Goal: Task Accomplishment & Management: Use online tool/utility

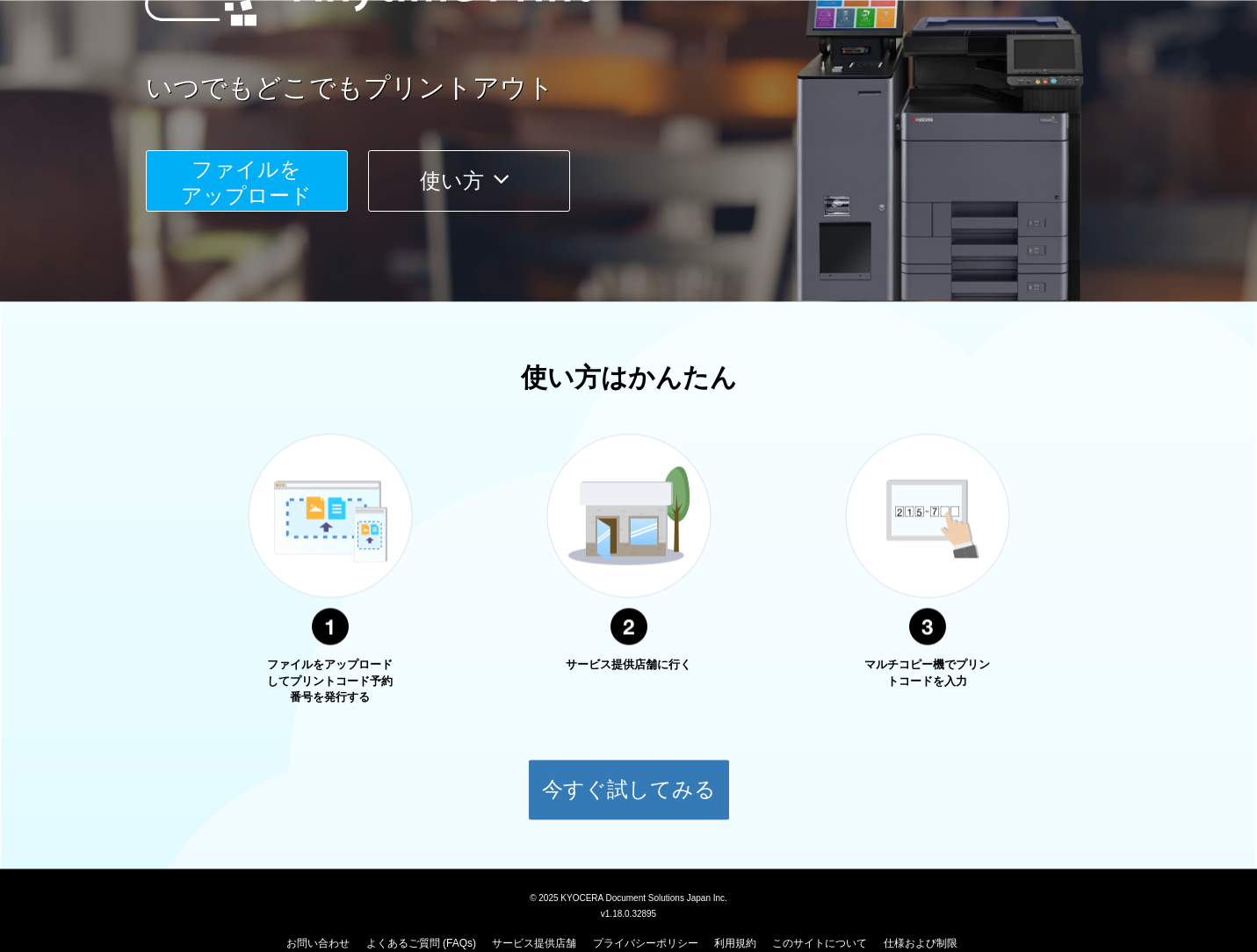
scroll to position [296, 0]
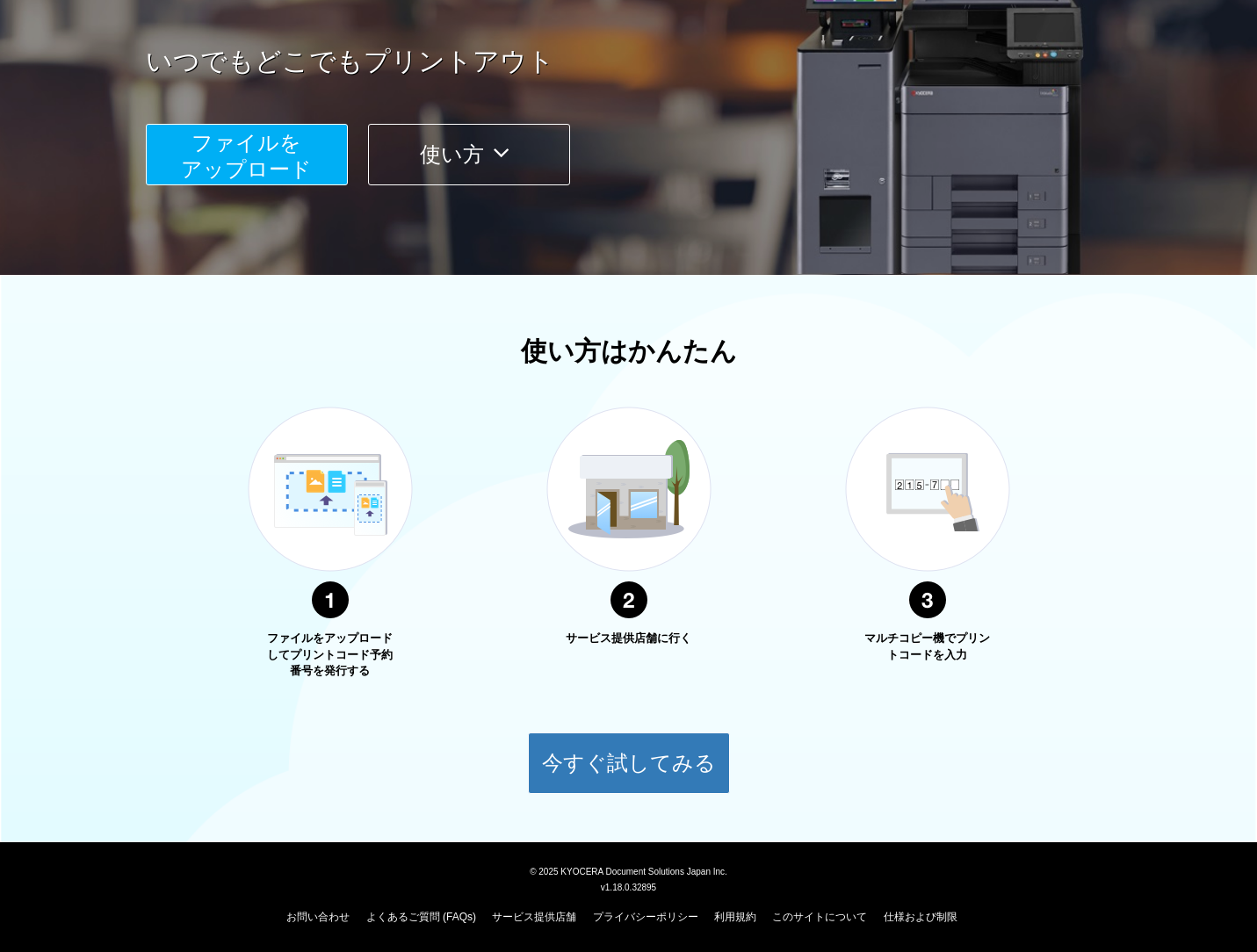
click at [323, 496] on img at bounding box center [330, 513] width 220 height 278
click at [601, 504] on img at bounding box center [629, 513] width 220 height 278
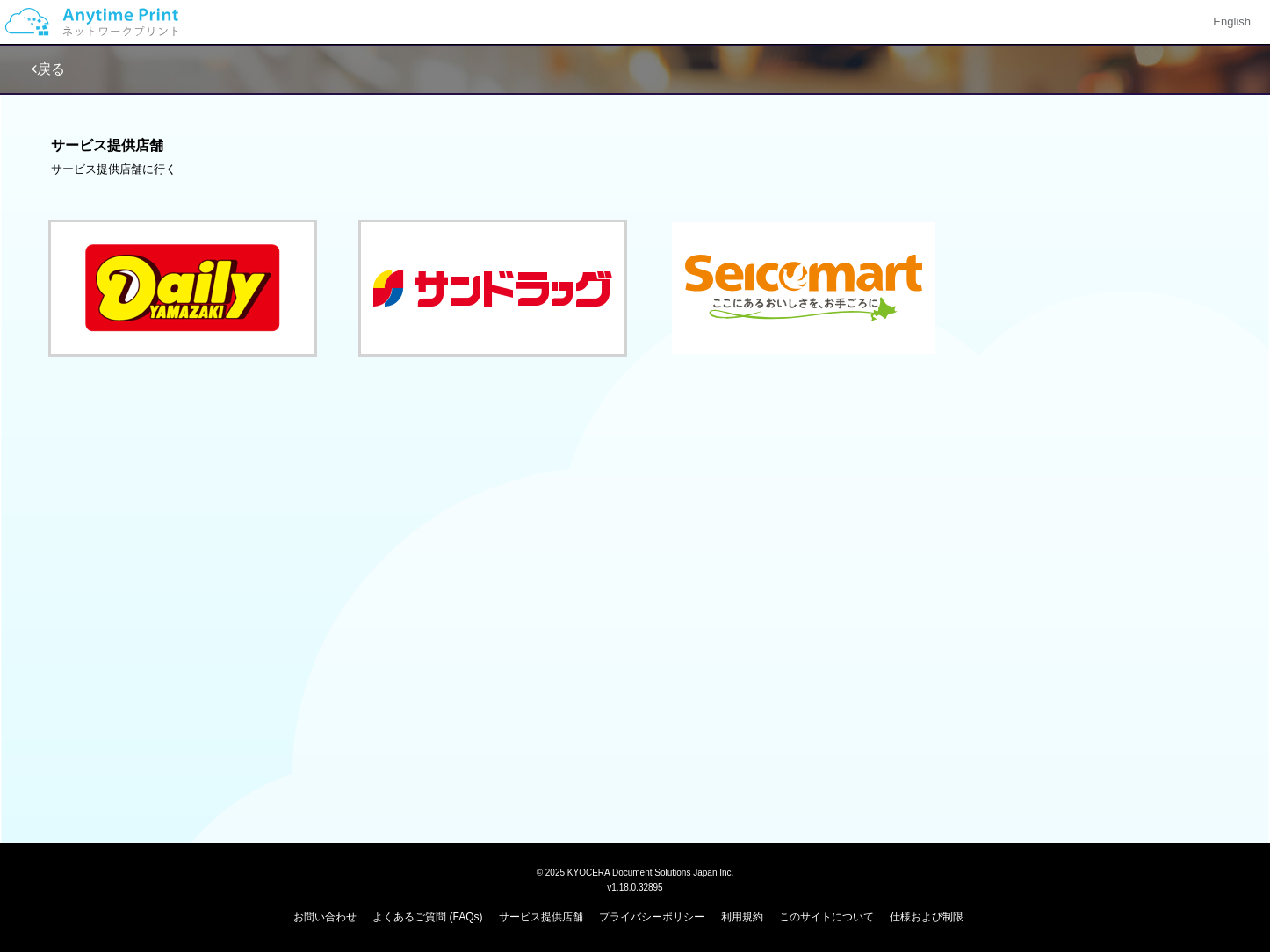
click at [799, 300] on button at bounding box center [804, 287] width 264 height 132
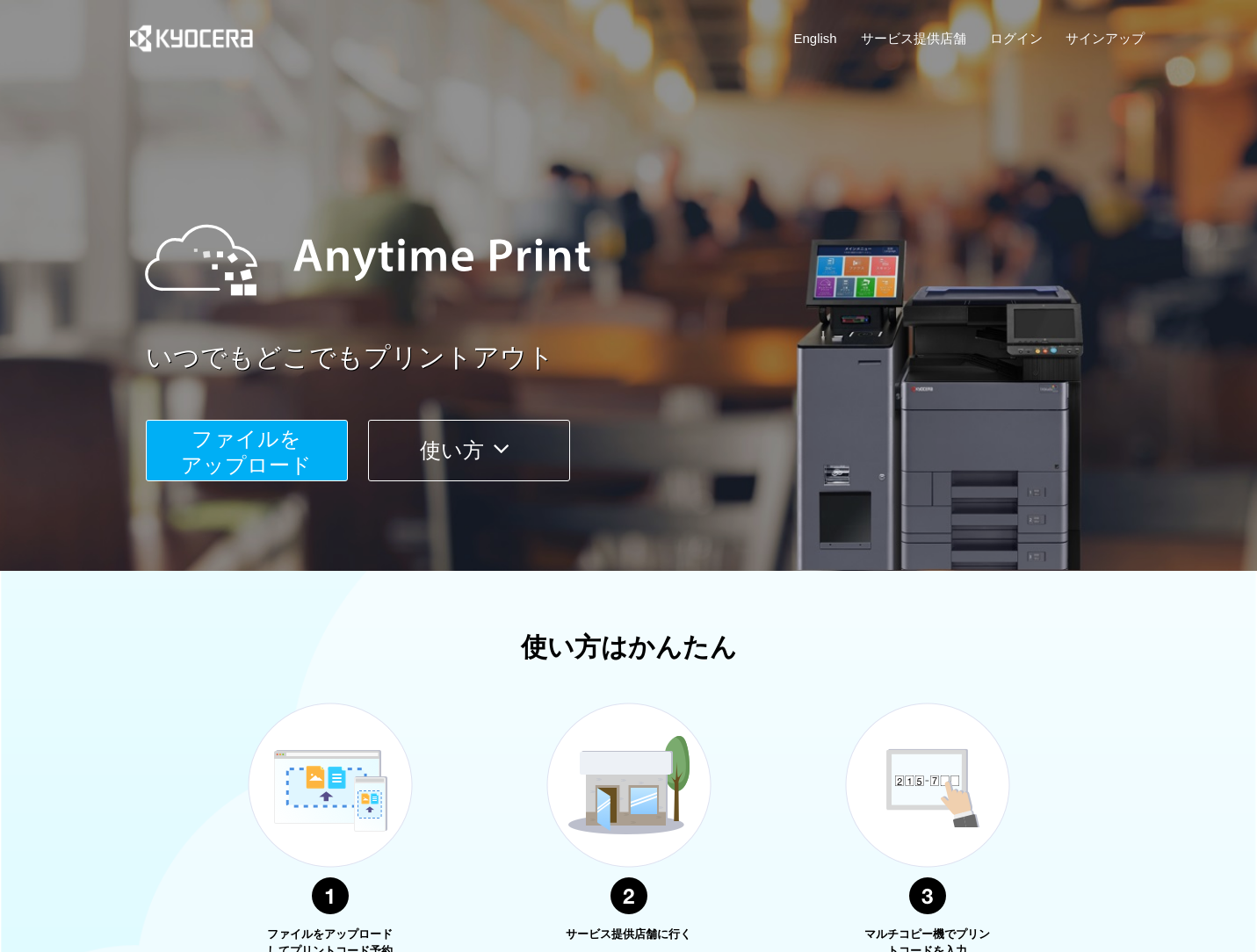
click at [442, 458] on button "使い方" at bounding box center [469, 450] width 202 height 62
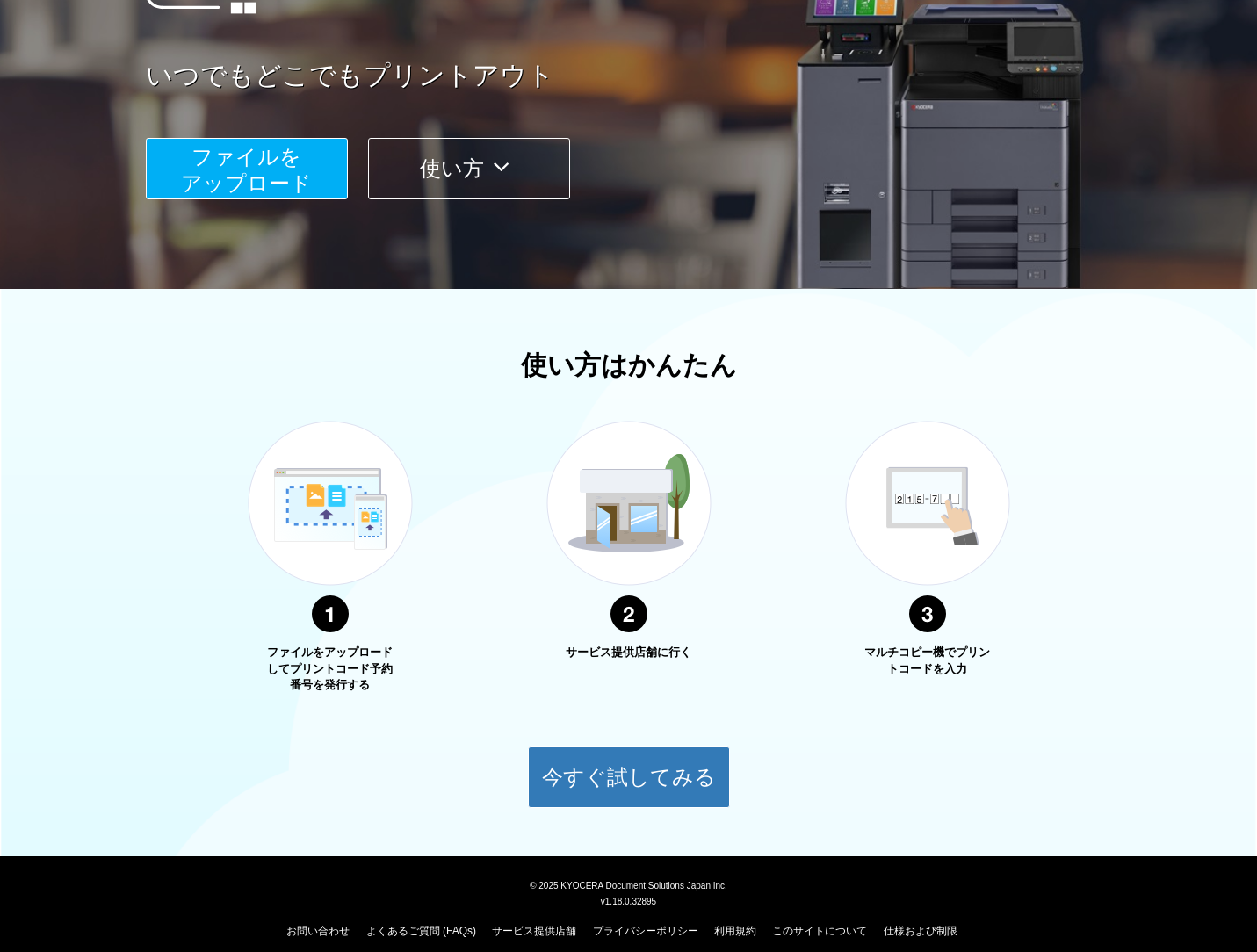
scroll to position [296, 0]
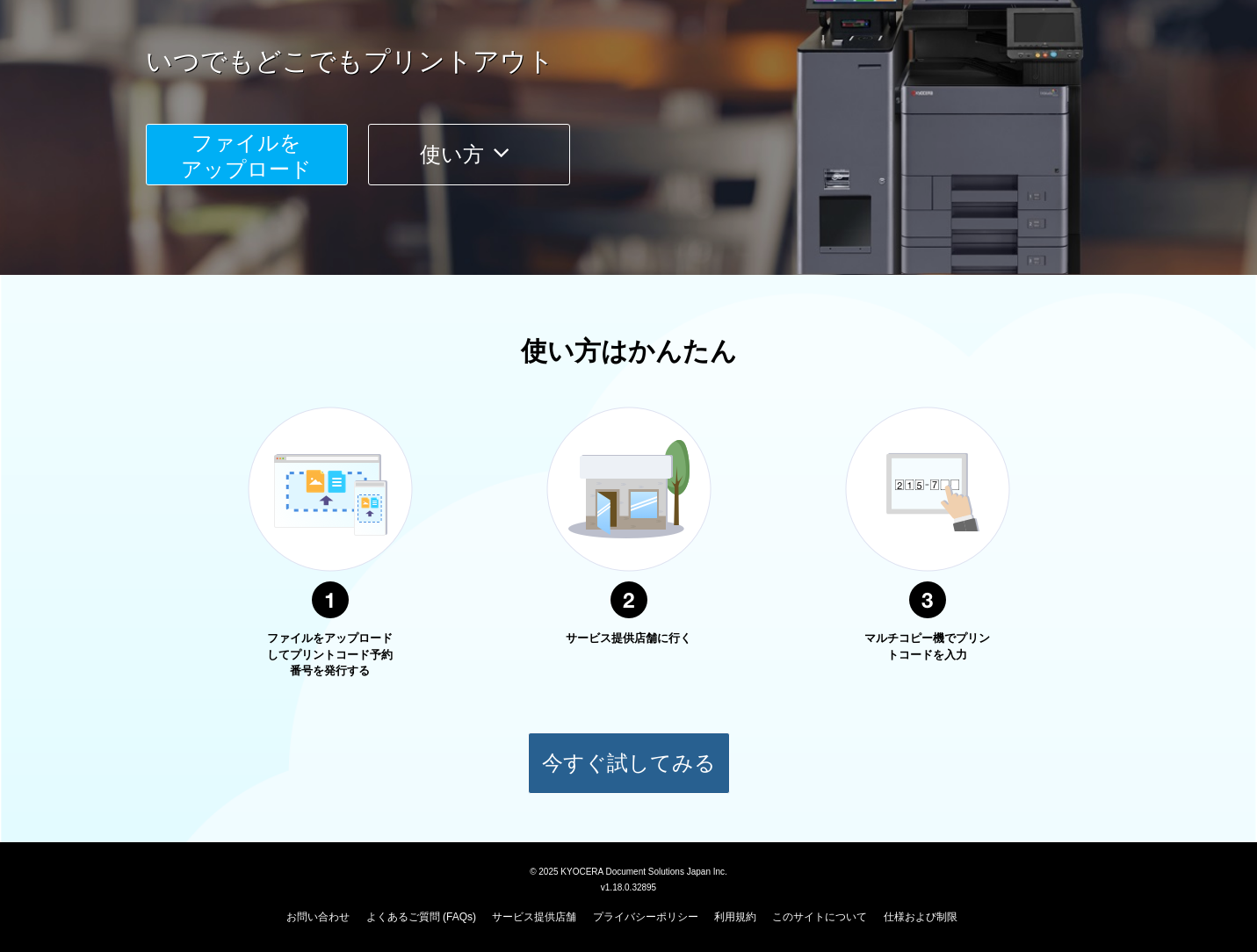
click at [638, 775] on button "今すぐ試してみる" at bounding box center [629, 762] width 202 height 62
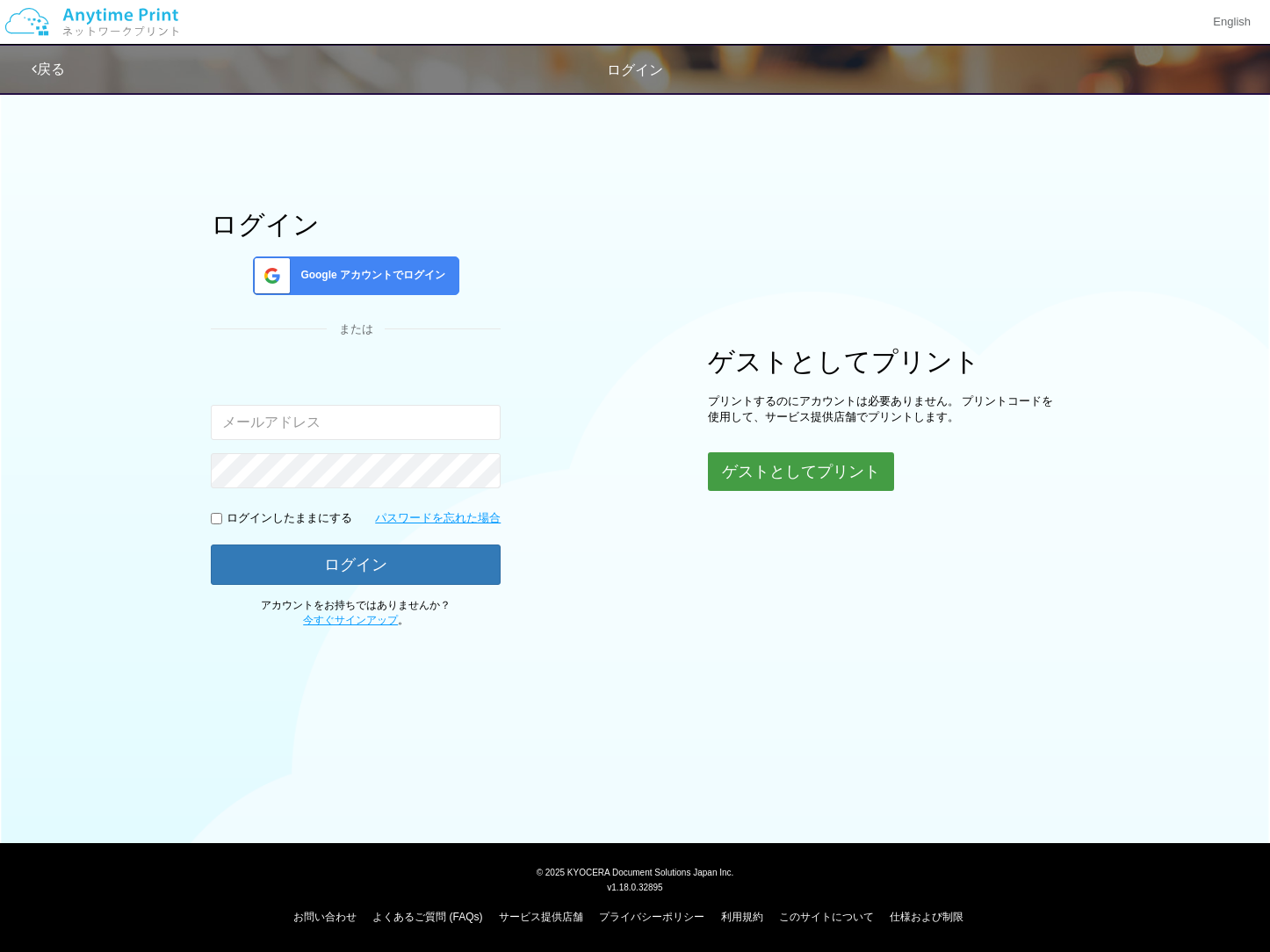
click at [810, 485] on button "ゲストとしてプリント" at bounding box center [801, 471] width 186 height 39
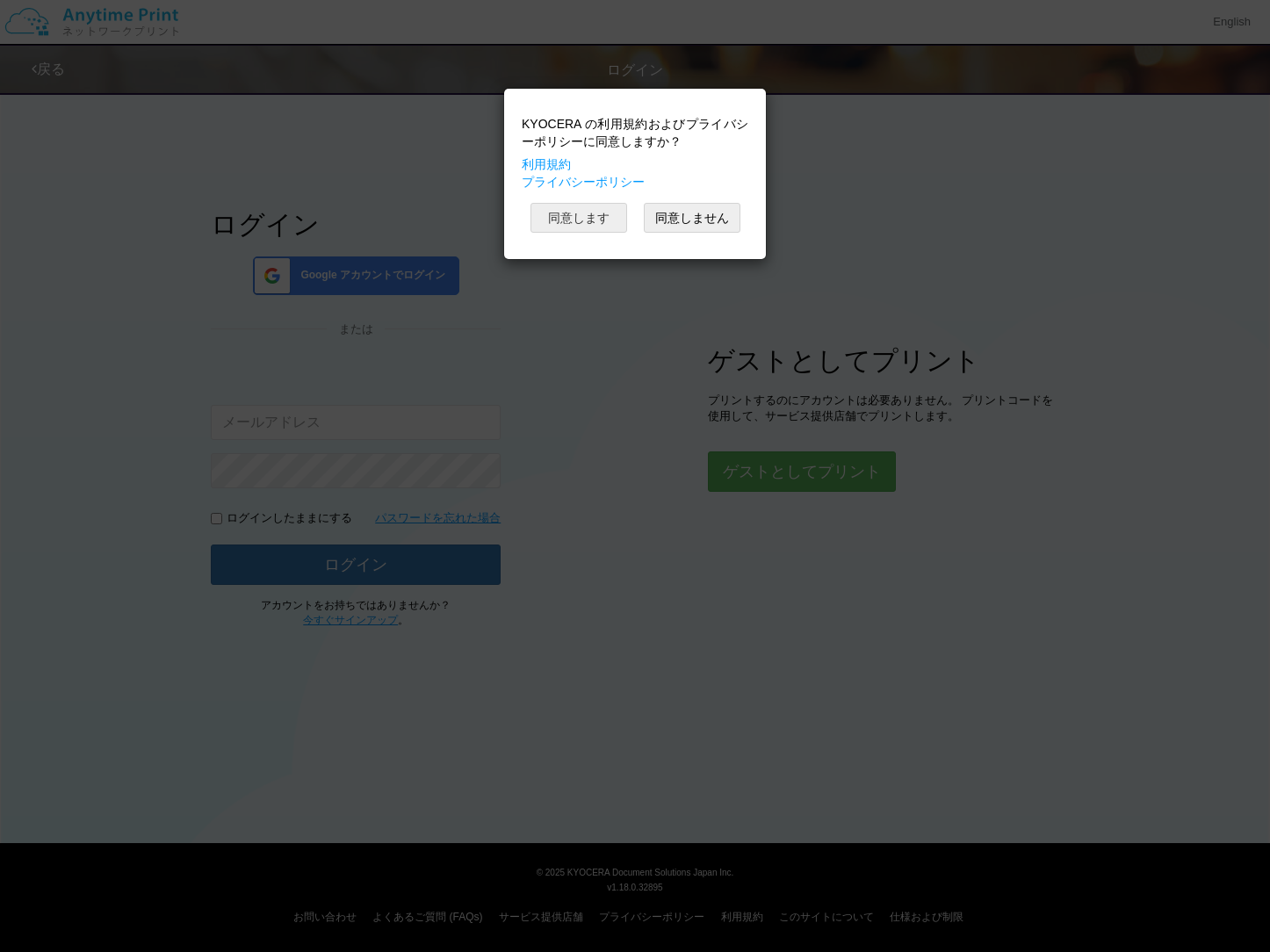
click at [596, 228] on button "同意します" at bounding box center [579, 217] width 97 height 29
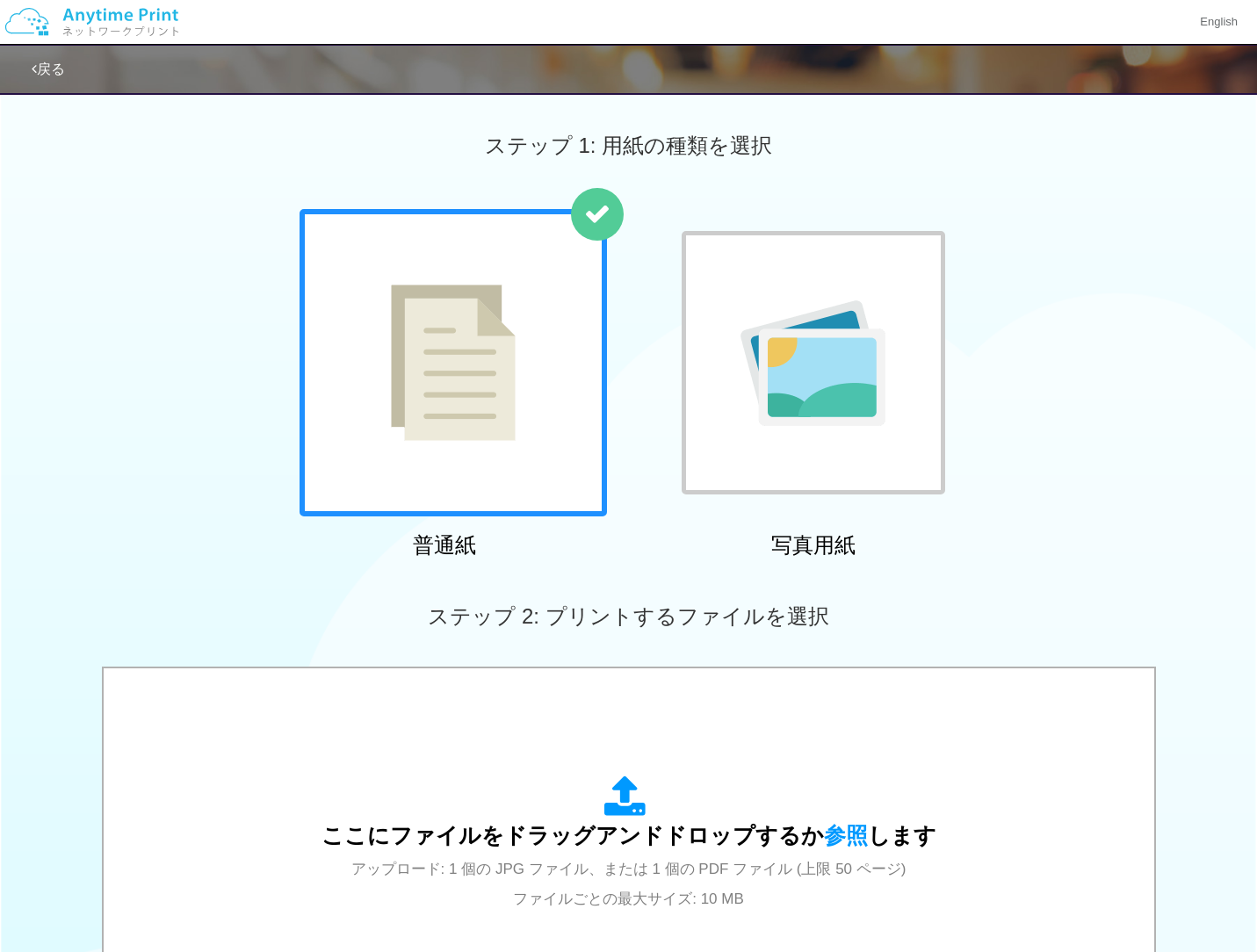
click at [529, 388] on div at bounding box center [453, 362] width 307 height 307
click at [860, 424] on img at bounding box center [813, 363] width 145 height 125
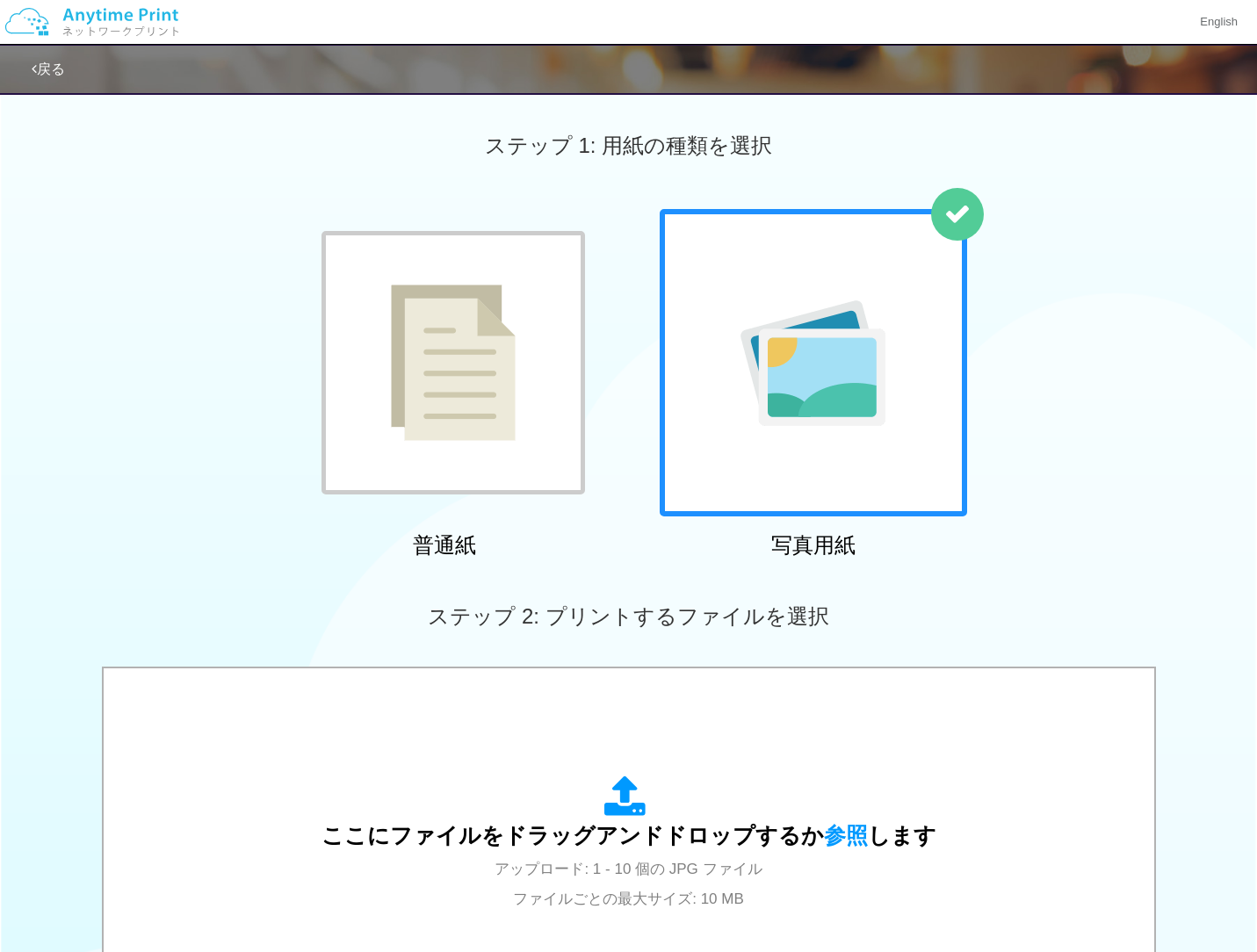
click at [516, 353] on div at bounding box center [453, 363] width 264 height 264
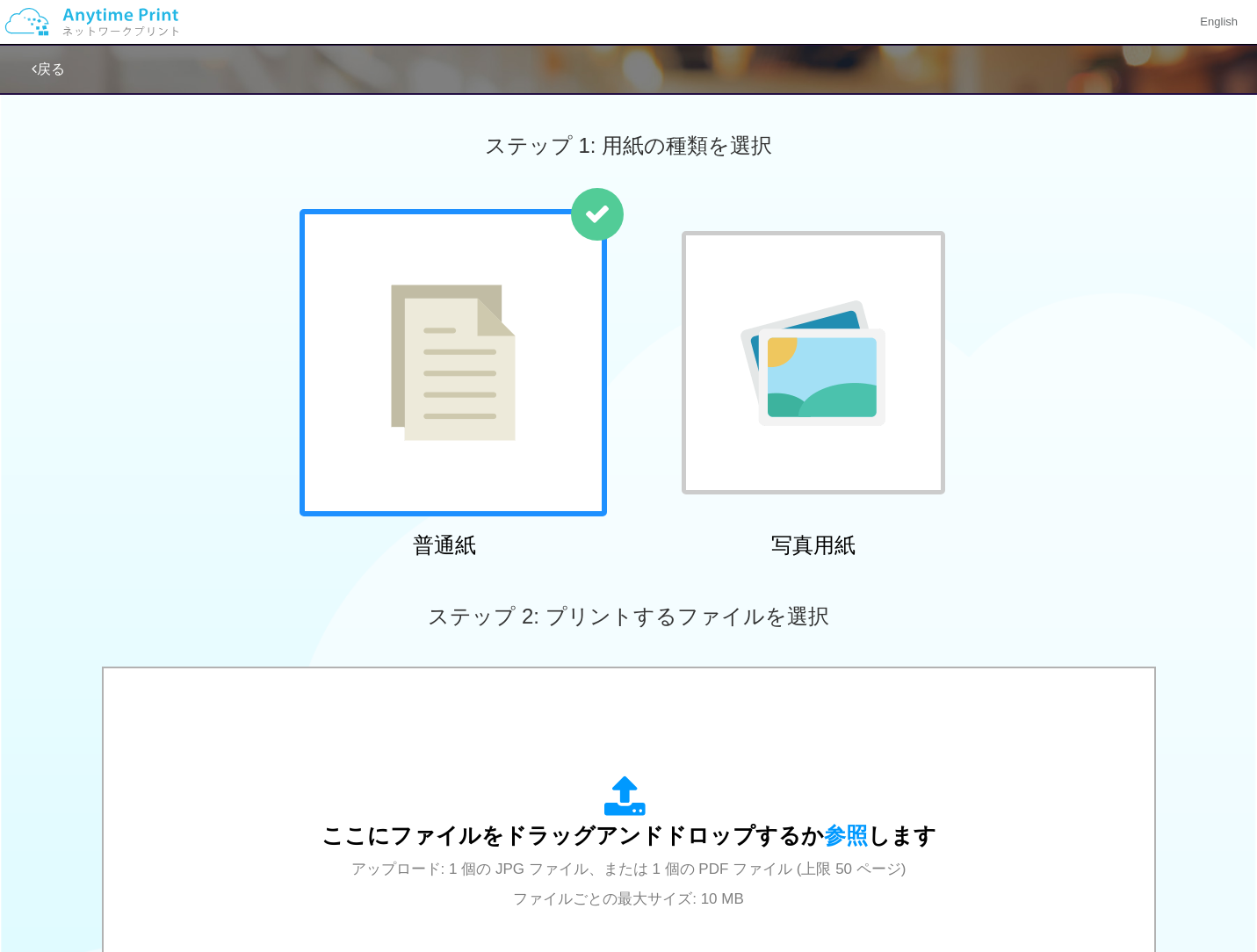
click at [126, 15] on img at bounding box center [91, 22] width 187 height 62
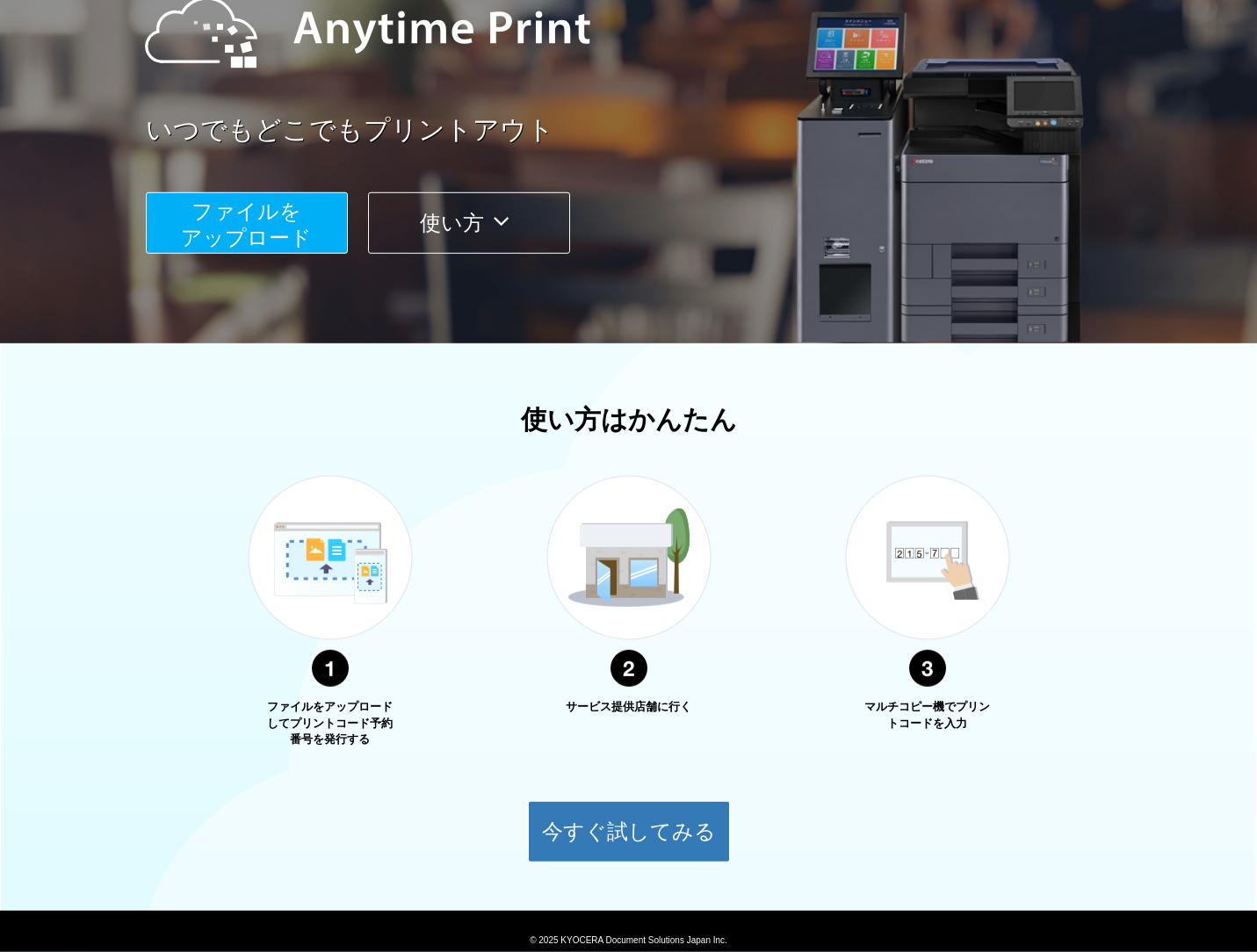
scroll to position [268, 0]
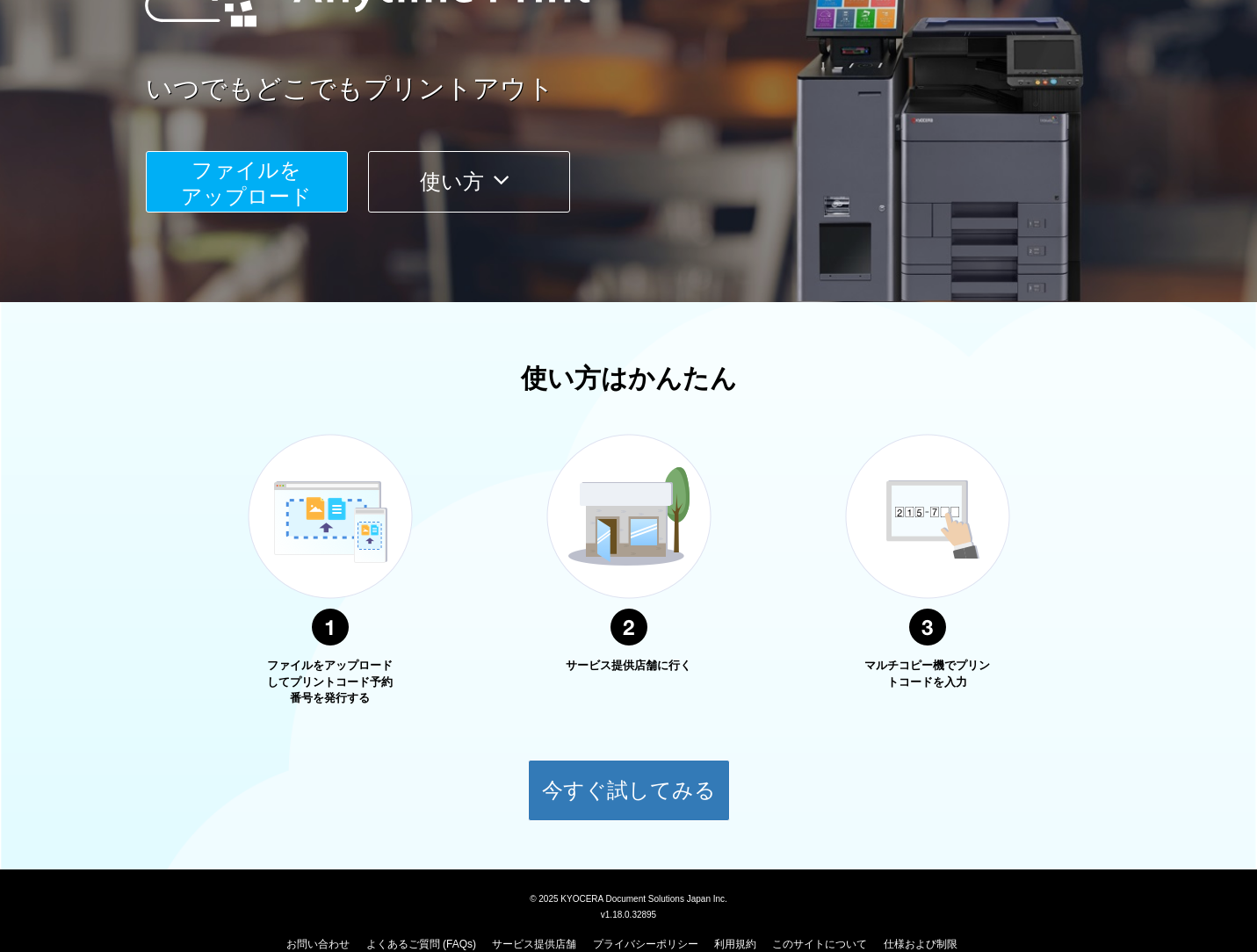
click at [643, 545] on img at bounding box center [629, 540] width 220 height 278
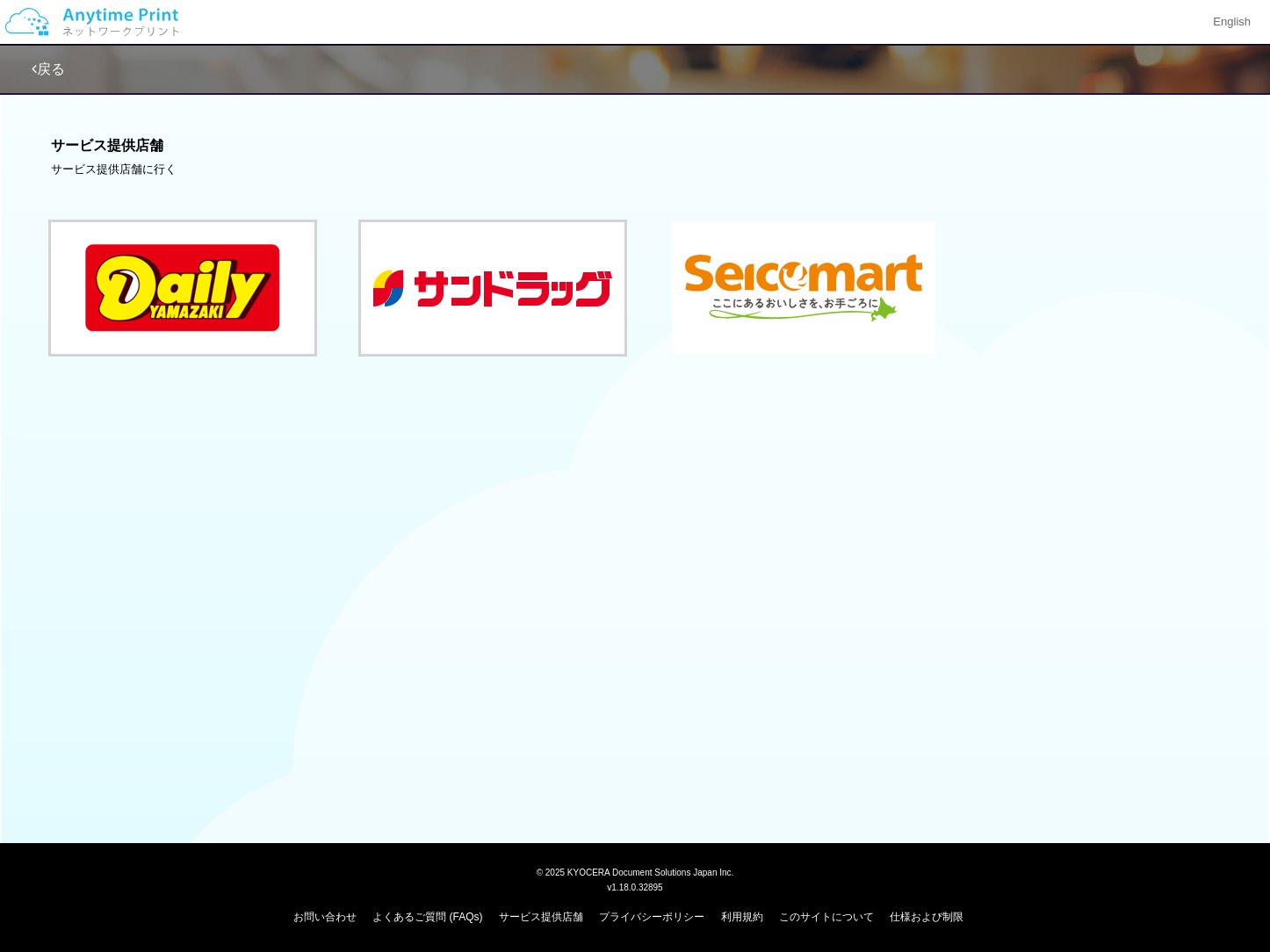
click at [772, 303] on button at bounding box center [804, 287] width 264 height 132
